Goal: Information Seeking & Learning: Learn about a topic

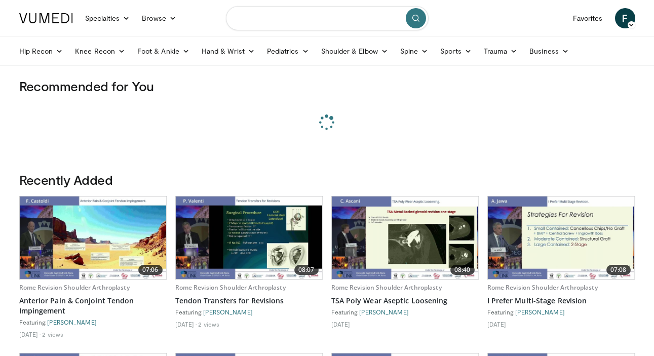
click at [345, 27] on input "Search topics, interventions" at bounding box center [327, 18] width 203 height 24
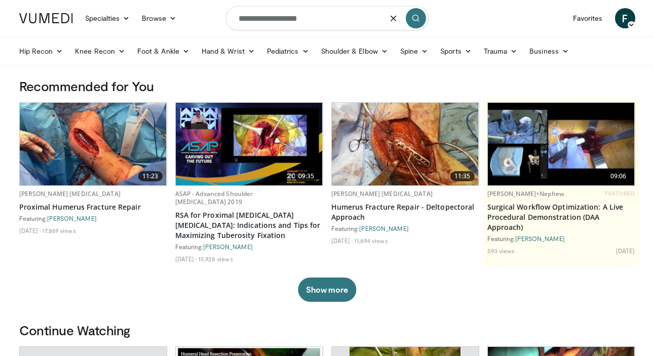
type input "**********"
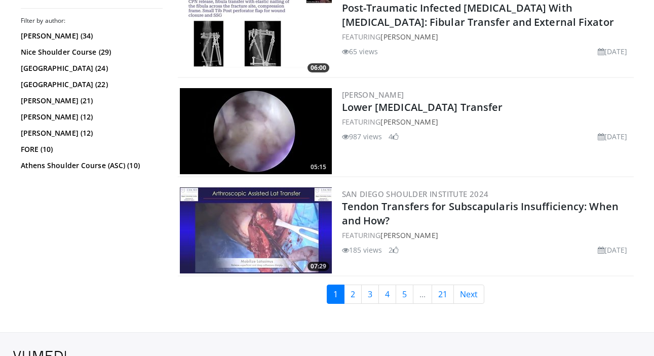
scroll to position [2508, 0]
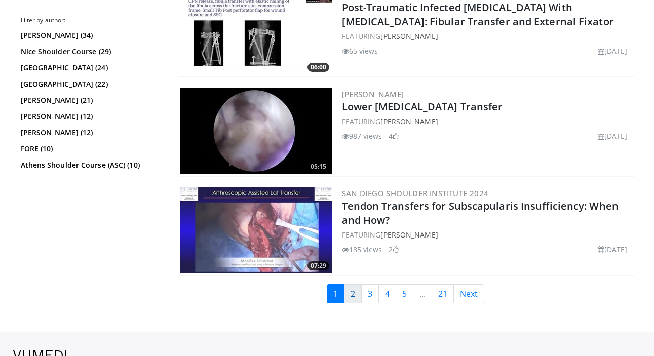
click at [357, 297] on link "2" at bounding box center [353, 293] width 18 height 19
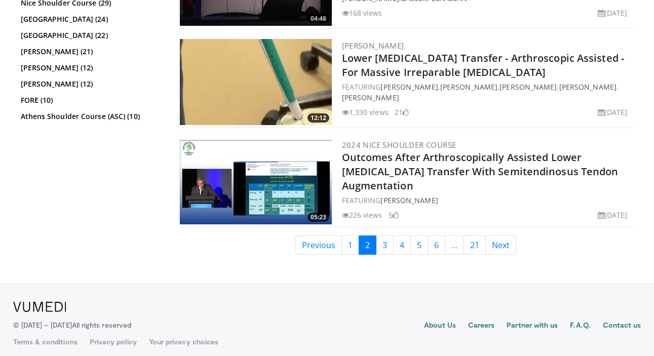
scroll to position [2564, 0]
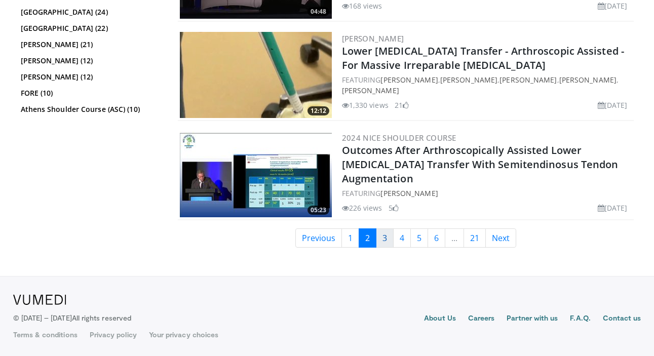
click at [387, 231] on link "3" at bounding box center [385, 237] width 18 height 19
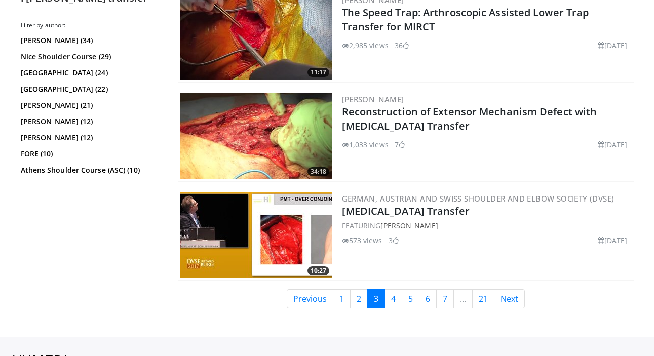
scroll to position [2520, 0]
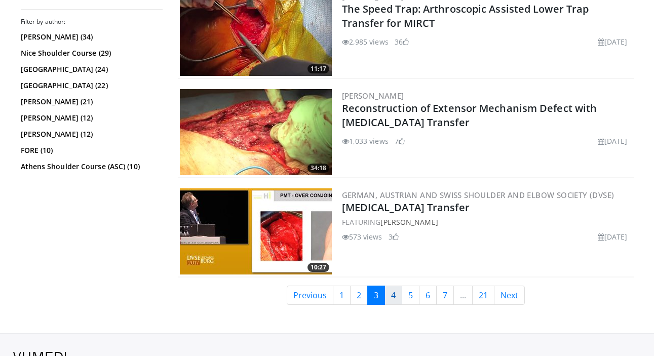
click at [397, 288] on link "4" at bounding box center [393, 295] width 18 height 19
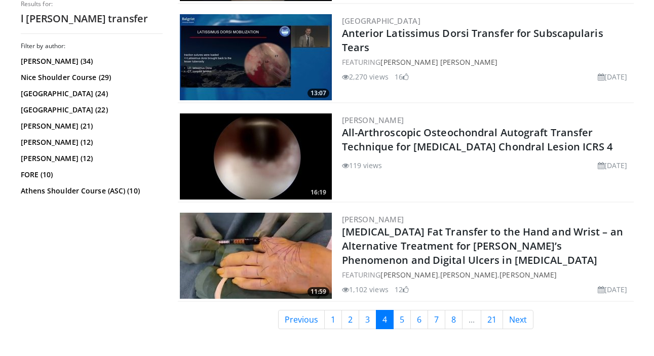
scroll to position [2506, 0]
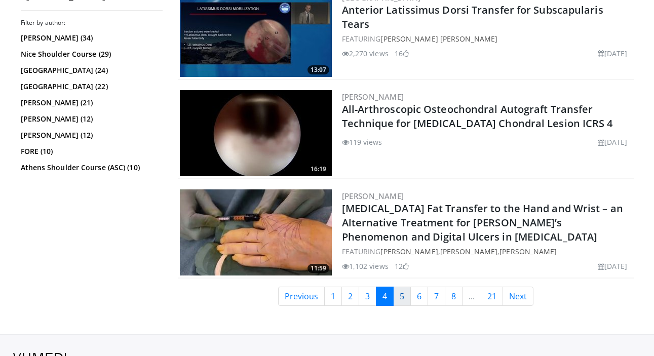
click at [403, 302] on link "5" at bounding box center [402, 296] width 18 height 19
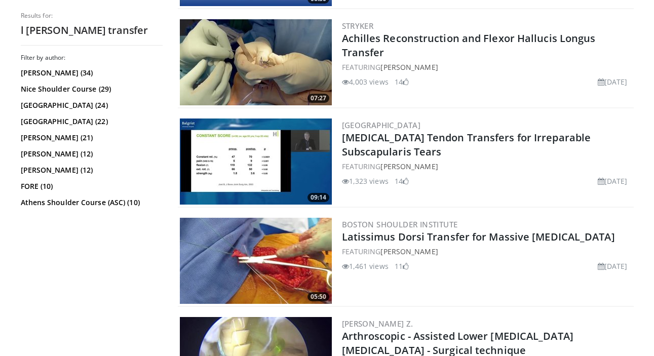
scroll to position [1400, 0]
